Goal: Transaction & Acquisition: Purchase product/service

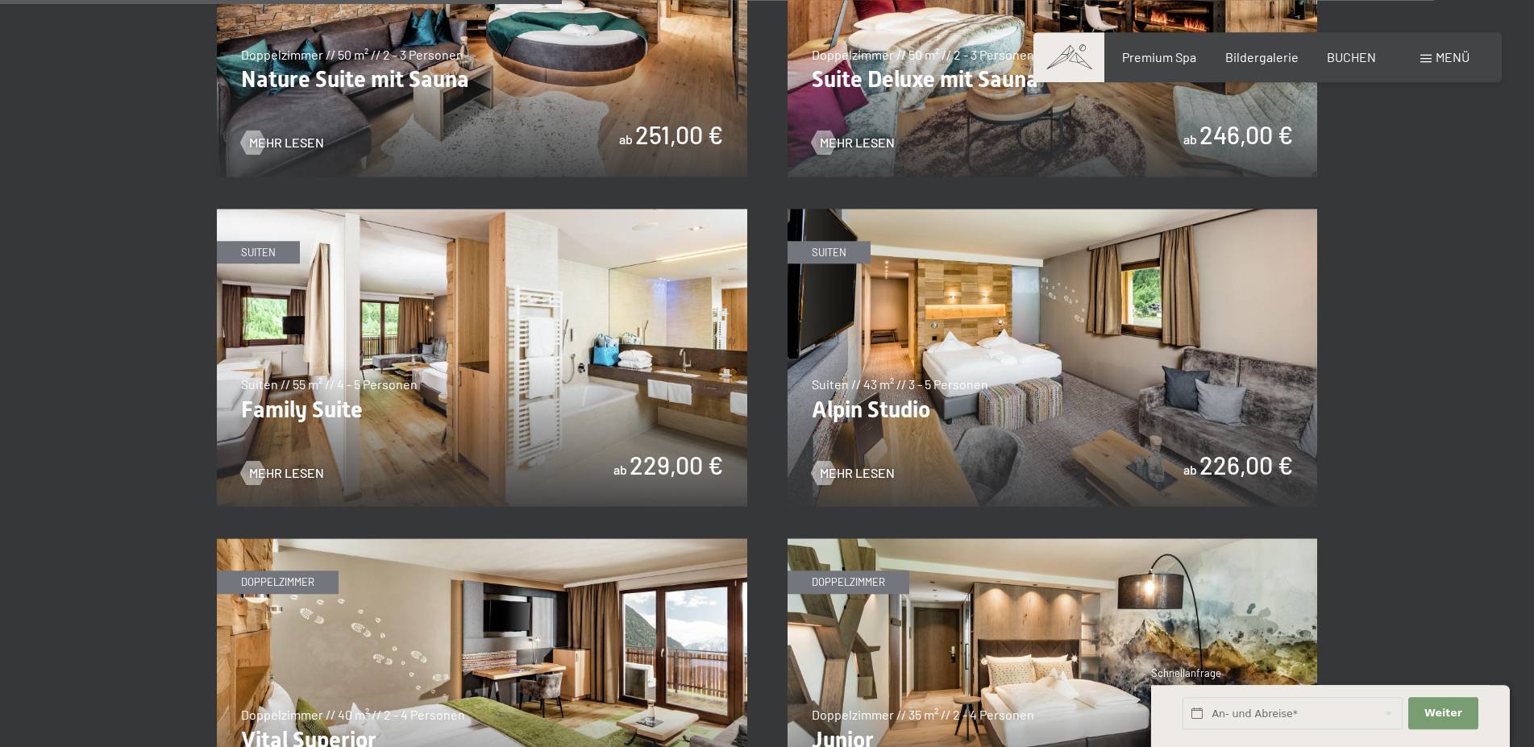
scroll to position [1891, 0]
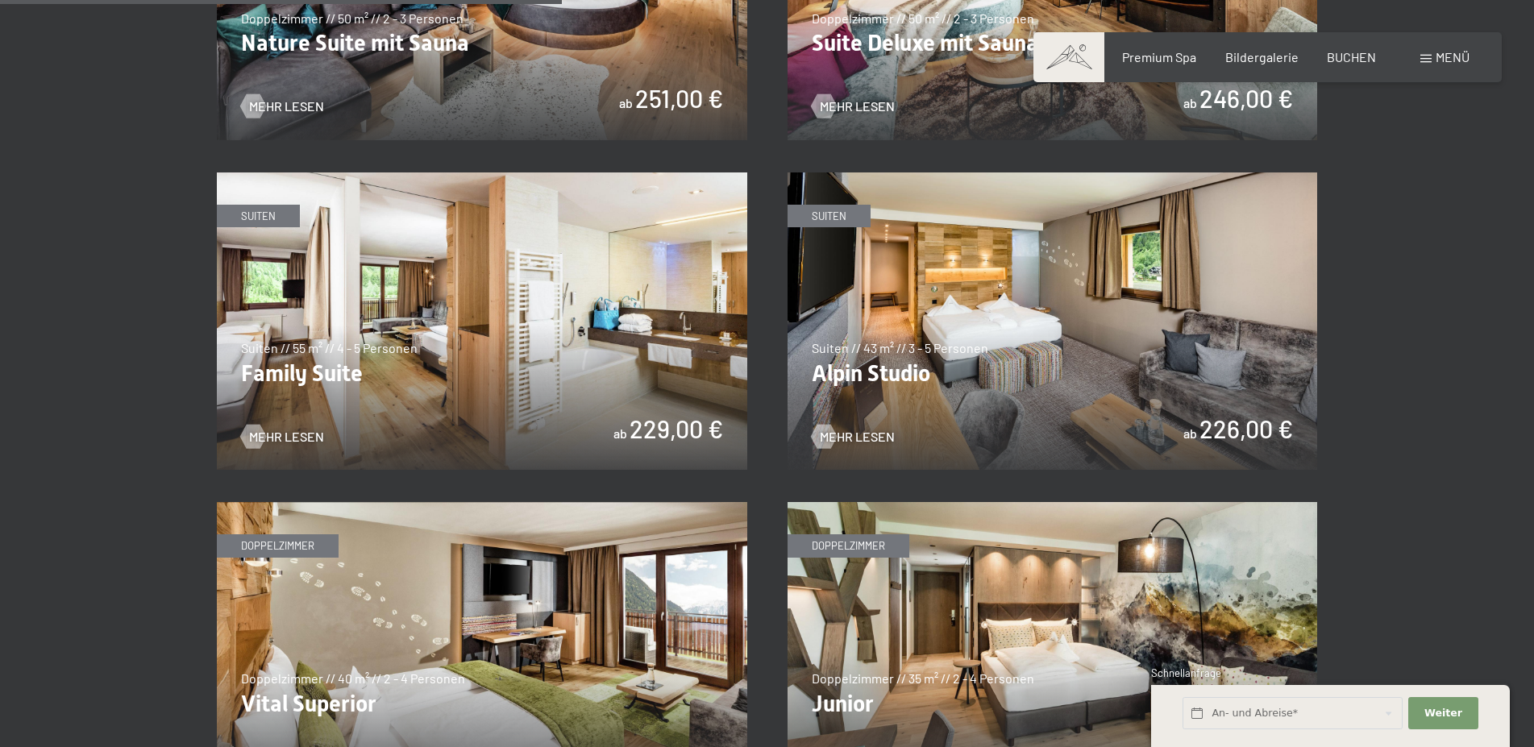
click at [913, 376] on img at bounding box center [1052, 321] width 530 height 298
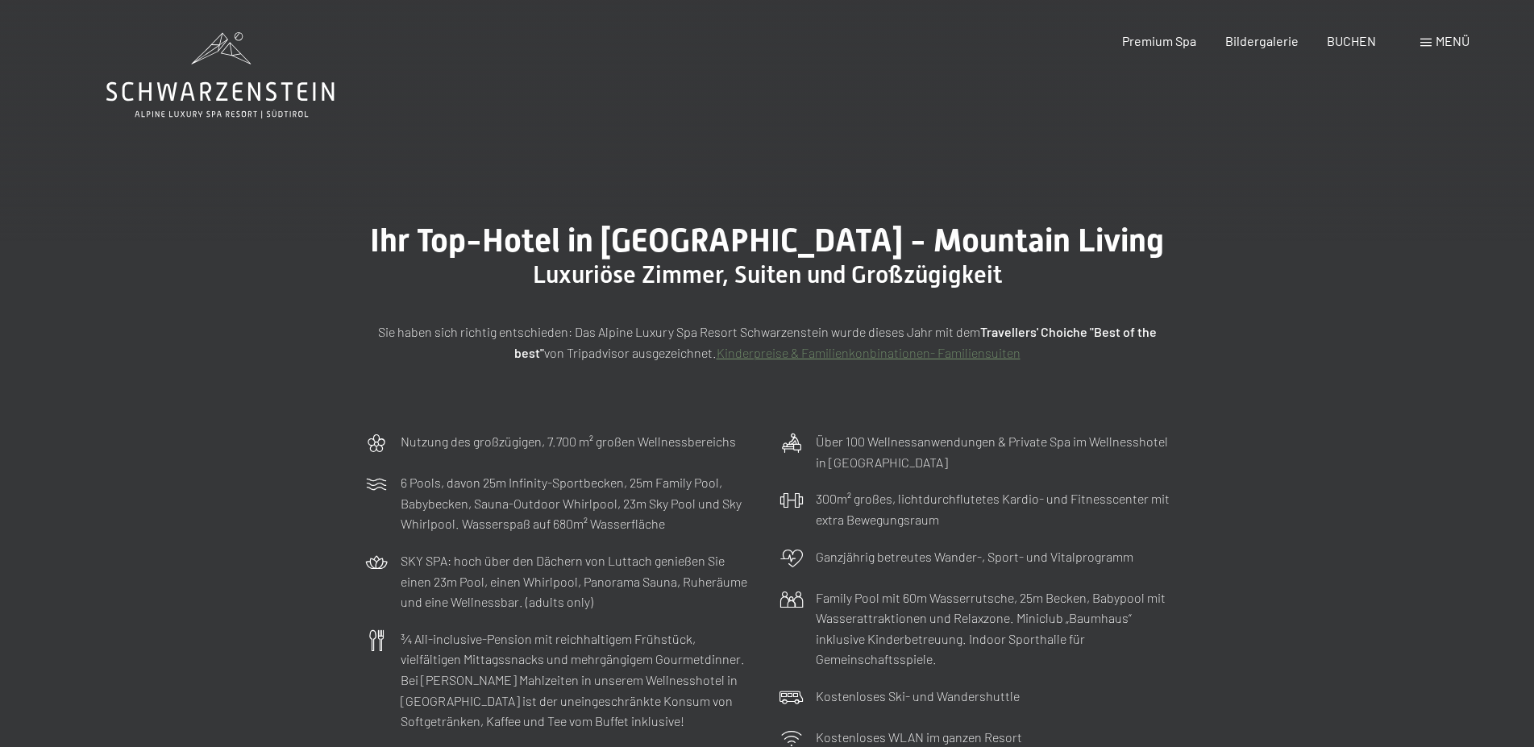
click at [1452, 44] on span "Menü" at bounding box center [1452, 40] width 34 height 15
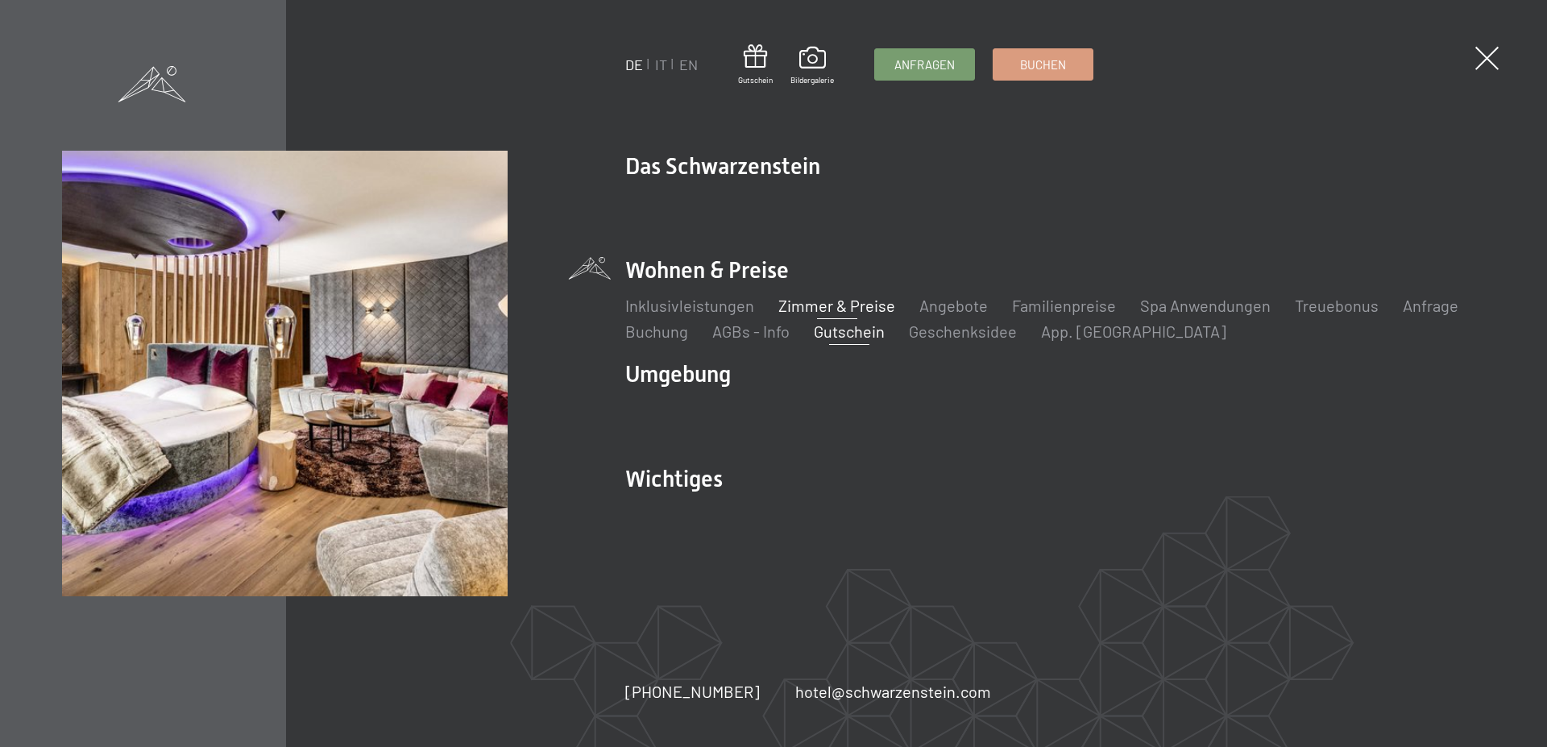
click at [858, 329] on link "Gutschein" at bounding box center [849, 331] width 71 height 19
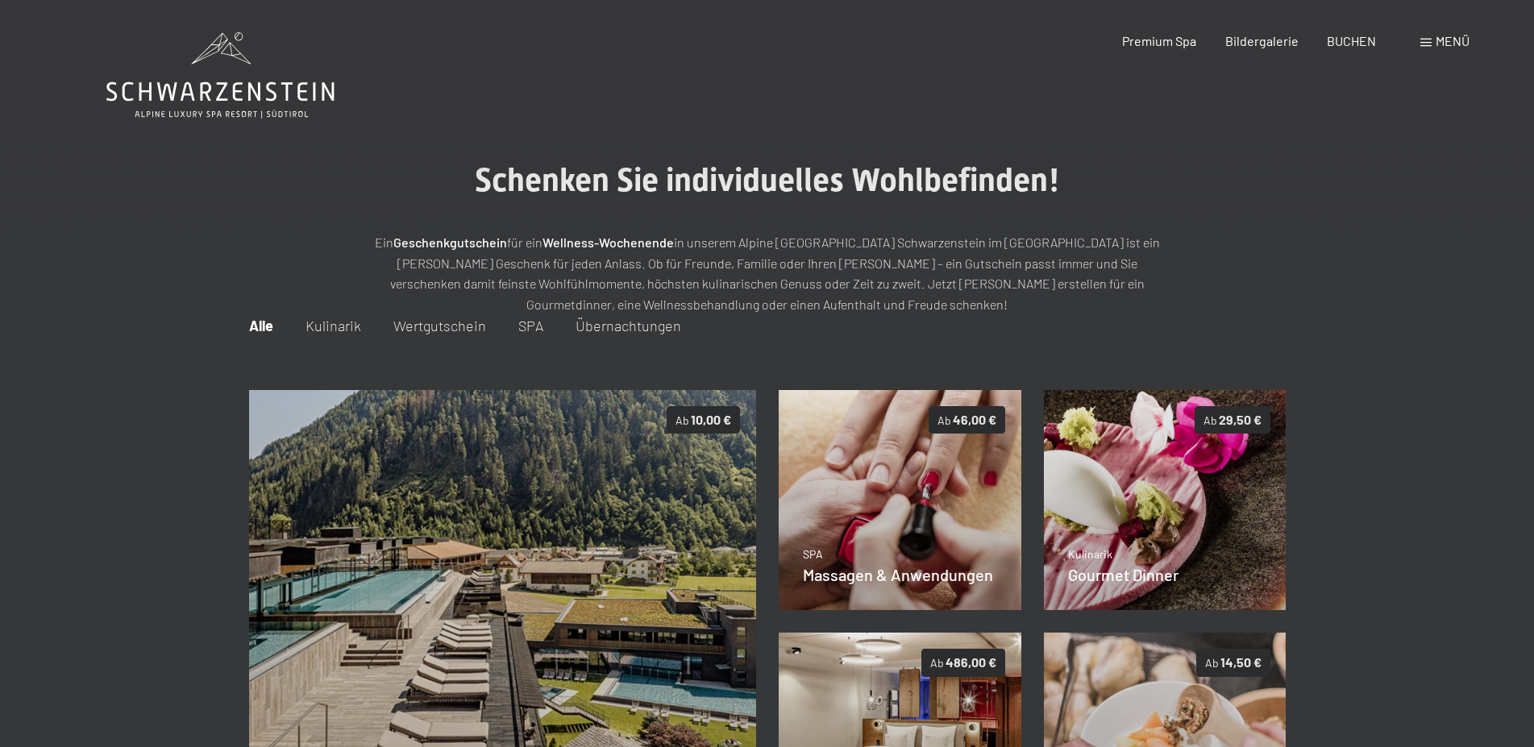
click at [471, 324] on span "Wertgutschein" at bounding box center [439, 326] width 93 height 18
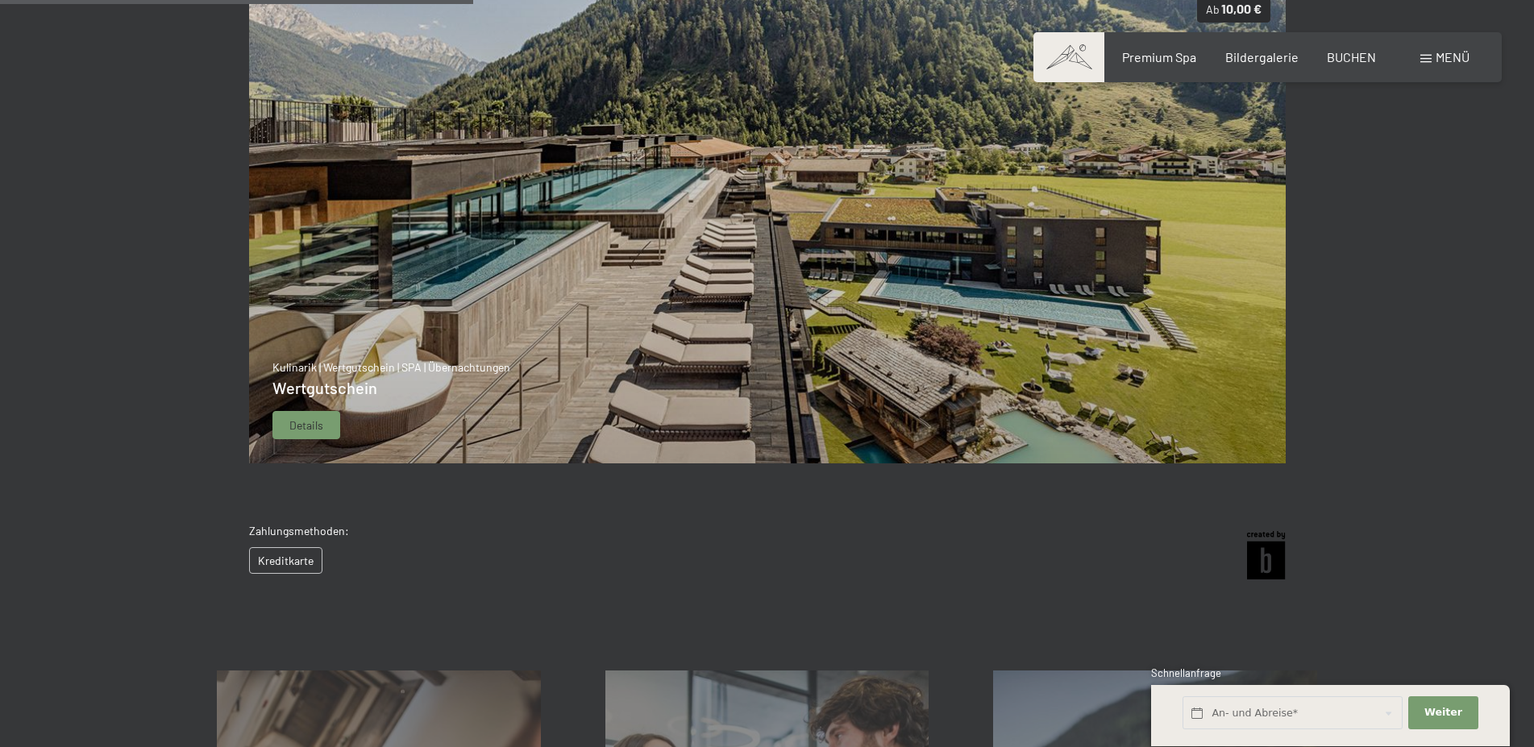
scroll to position [493, 0]
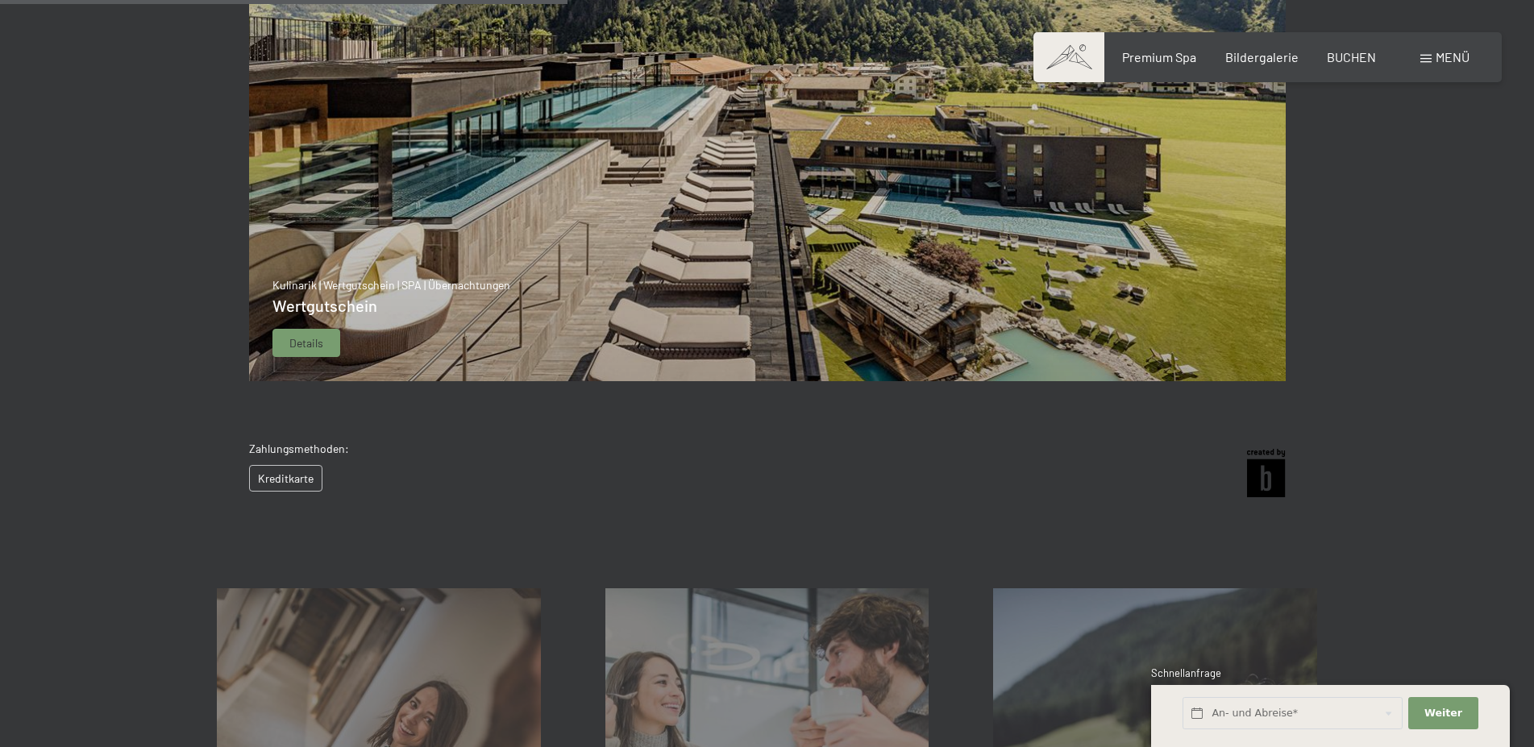
click at [330, 334] on div "Details" at bounding box center [306, 343] width 68 height 29
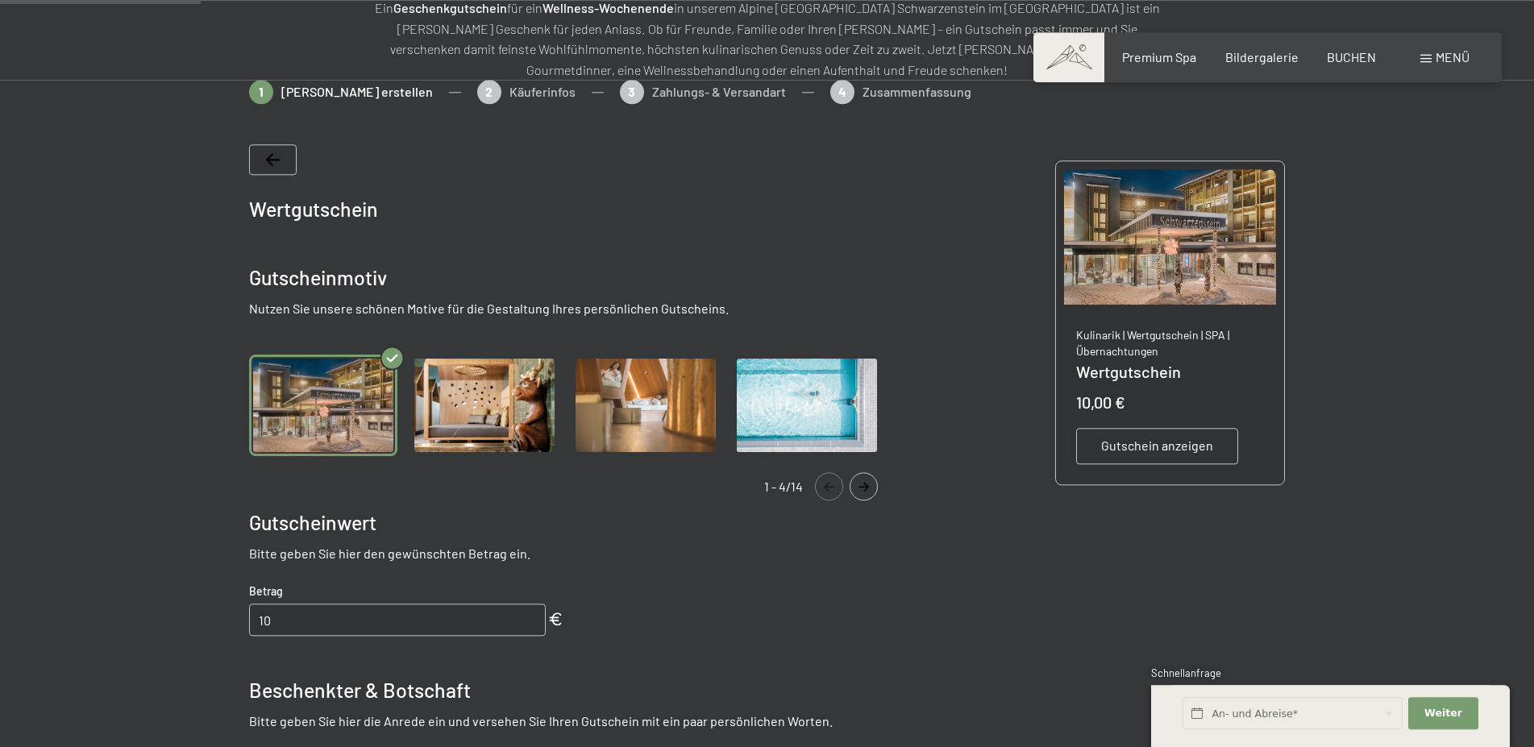
scroll to position [234, 0]
drag, startPoint x: 303, startPoint y: 617, endPoint x: 244, endPoint y: 609, distance: 59.3
click at [249, 609] on input "10" at bounding box center [397, 620] width 297 height 32
type input "600"
click at [1140, 442] on span "Gutschein anzeigen" at bounding box center [1157, 447] width 112 height 18
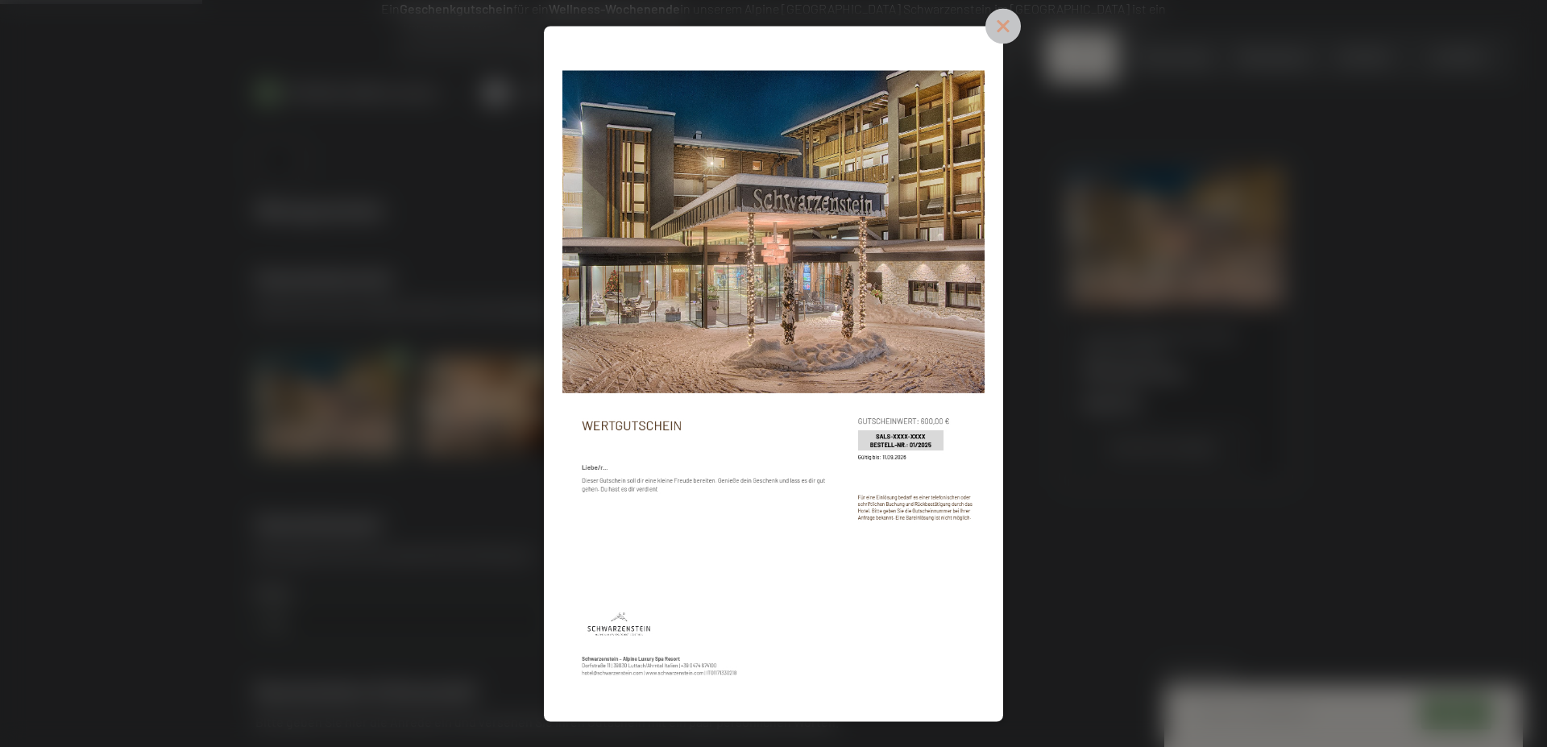
click at [1012, 27] on icon at bounding box center [1003, 26] width 16 height 16
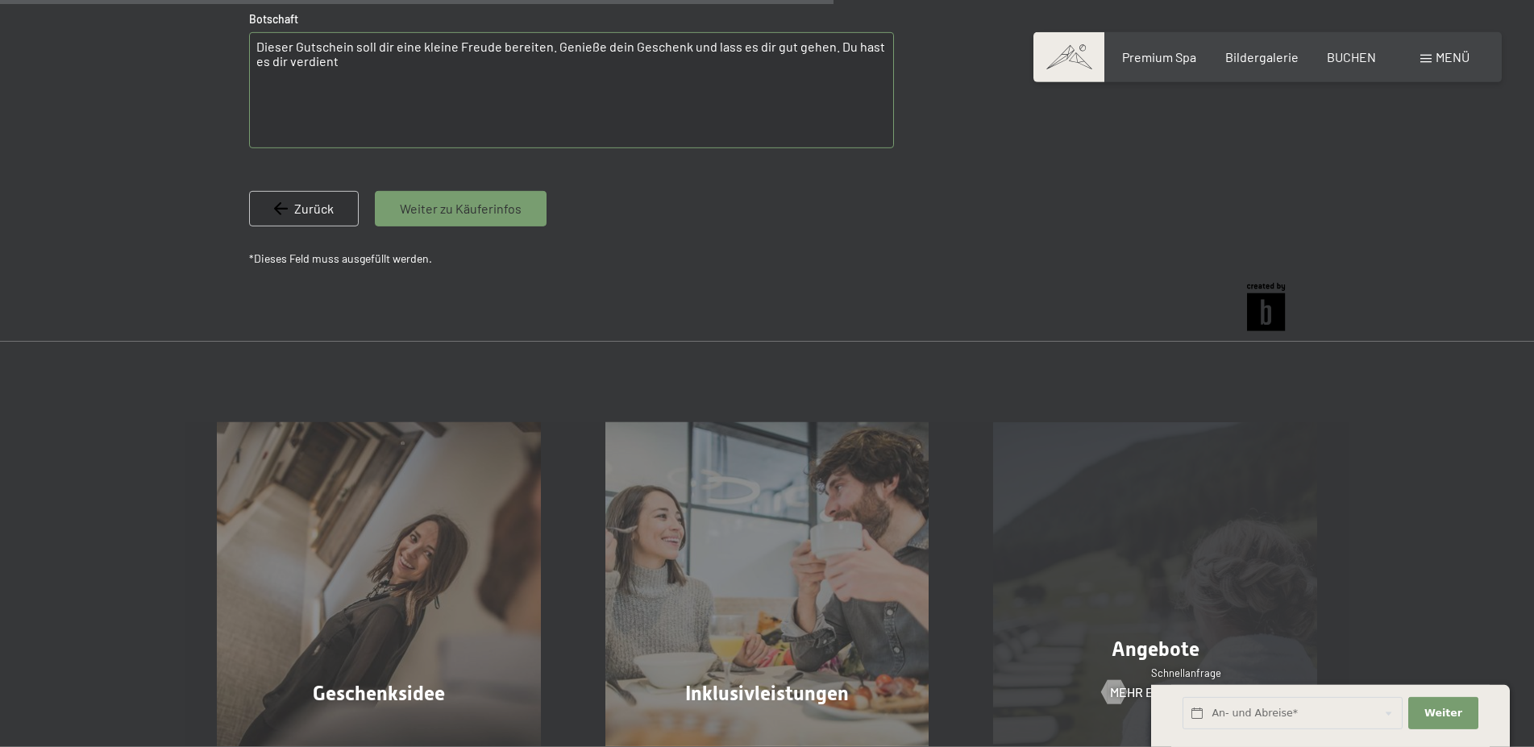
scroll to position [974, 0]
